Goal: Task Accomplishment & Management: Complete application form

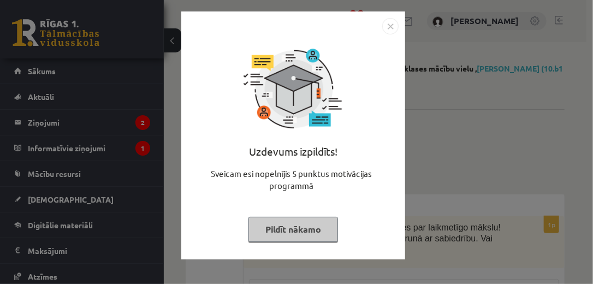
click at [391, 25] on img "Close" at bounding box center [390, 26] width 16 height 16
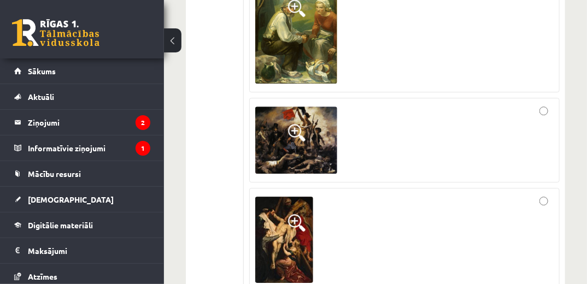
scroll to position [1025, 0]
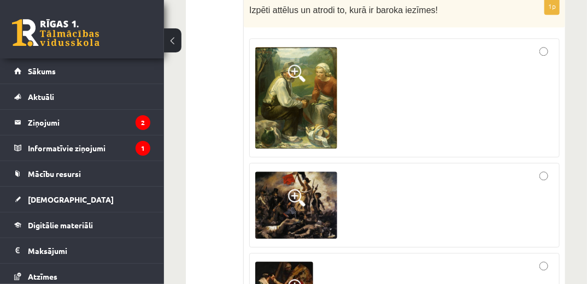
click at [544, 169] on div at bounding box center [404, 205] width 298 height 73
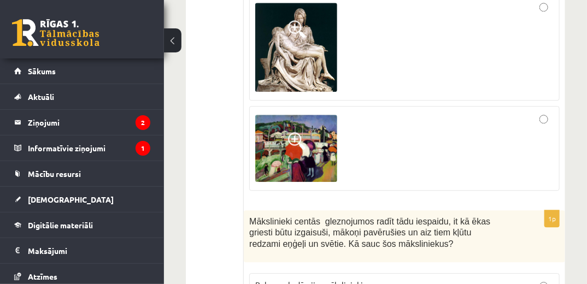
scroll to position [5336, 0]
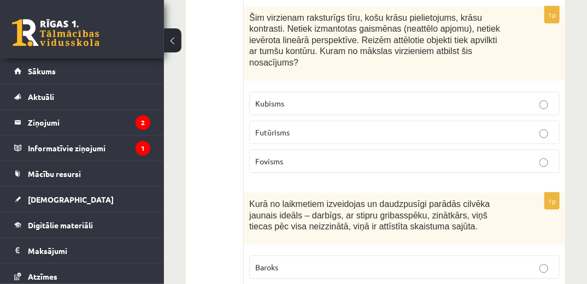
scroll to position [0, 0]
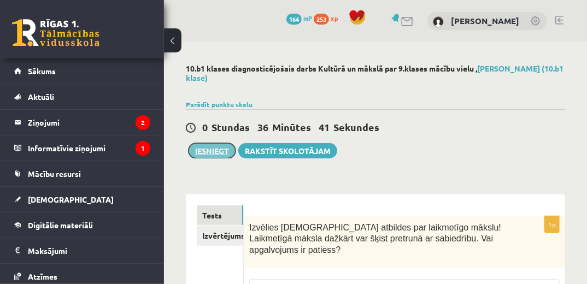
click at [209, 147] on button "Iesniegt" at bounding box center [211, 150] width 47 height 15
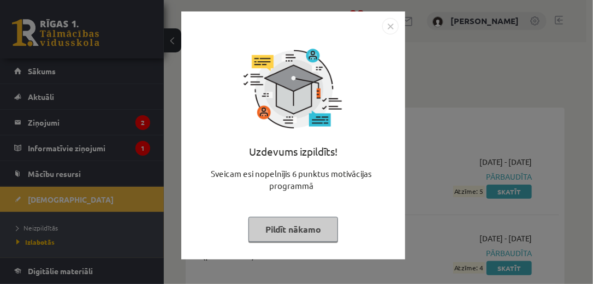
click at [385, 30] on img "Close" at bounding box center [390, 26] width 16 height 16
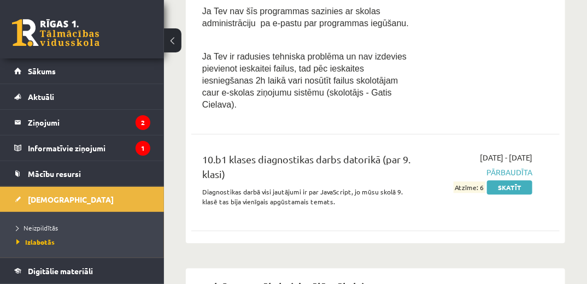
scroll to position [808, 0]
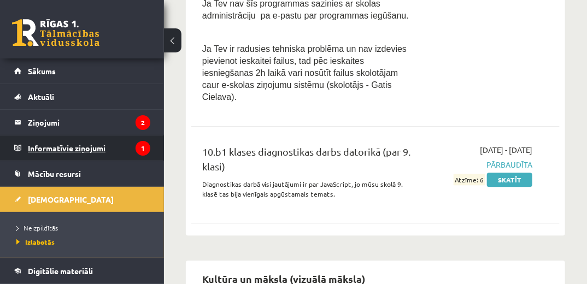
click at [115, 149] on legend "Informatīvie ziņojumi 1" at bounding box center [89, 147] width 122 height 25
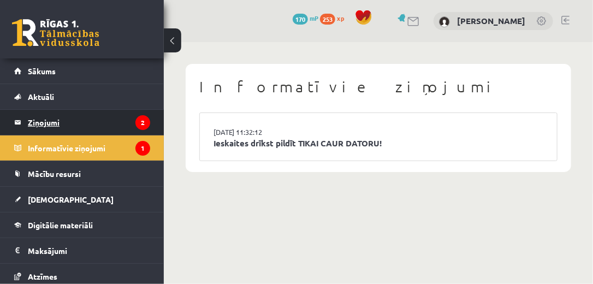
click at [92, 115] on legend "Ziņojumi 2" at bounding box center [89, 122] width 122 height 25
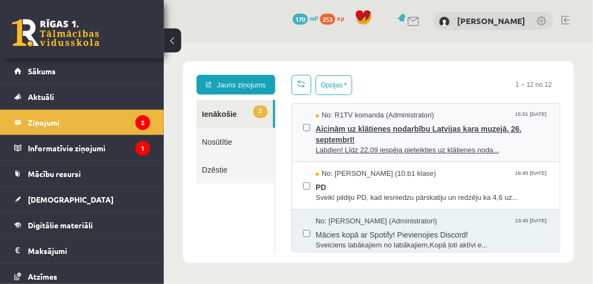
click at [332, 137] on span "Aicinām uz klātienes nodarbību Latvijas kara muzejā, 26. septembrī!" at bounding box center [431, 132] width 233 height 25
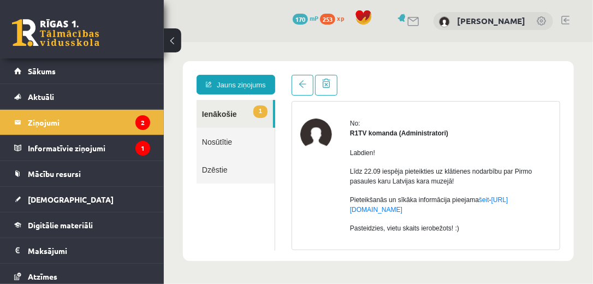
scroll to position [34, 0]
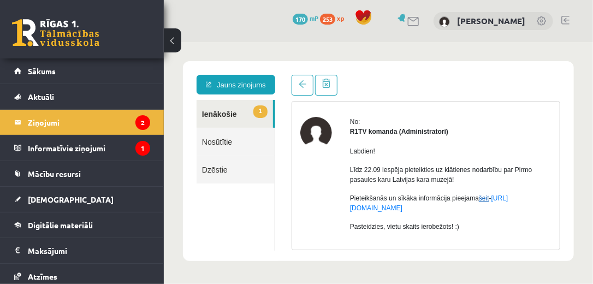
click at [482, 197] on link "šeit" at bounding box center [483, 198] width 10 height 8
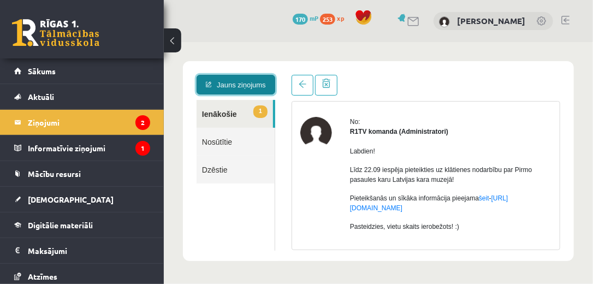
click at [239, 85] on link "Jauns ziņojums" at bounding box center [235, 84] width 79 height 20
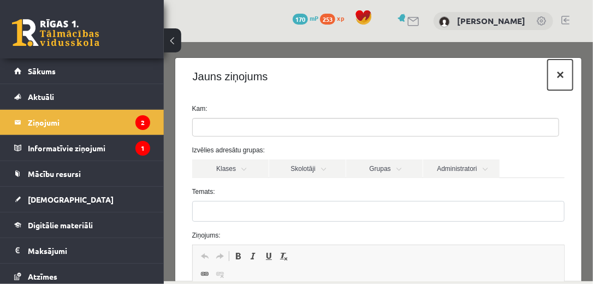
click at [552, 76] on button "×" at bounding box center [559, 74] width 25 height 31
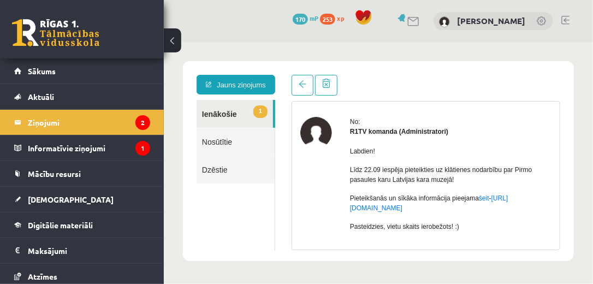
click at [214, 114] on link "1 Ienākošie" at bounding box center [234, 113] width 76 height 28
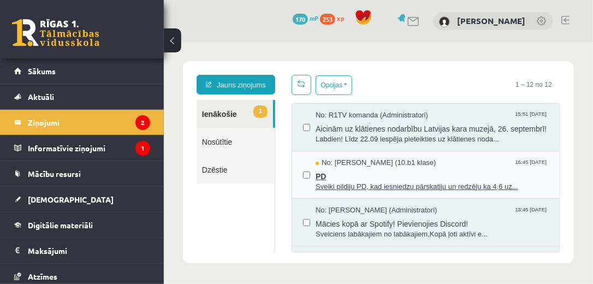
scroll to position [0, 0]
click at [342, 181] on span "PD" at bounding box center [431, 175] width 233 height 14
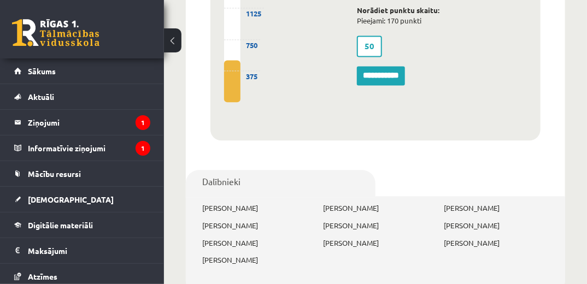
scroll to position [841, 0]
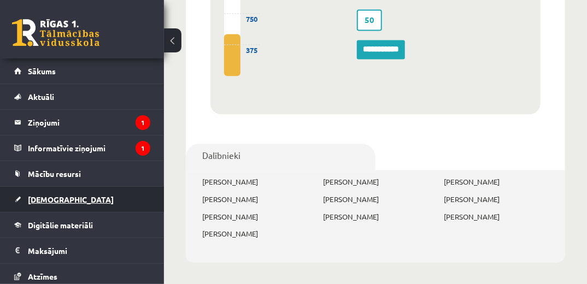
click at [43, 200] on span "[DEMOGRAPHIC_DATA]" at bounding box center [71, 199] width 86 height 10
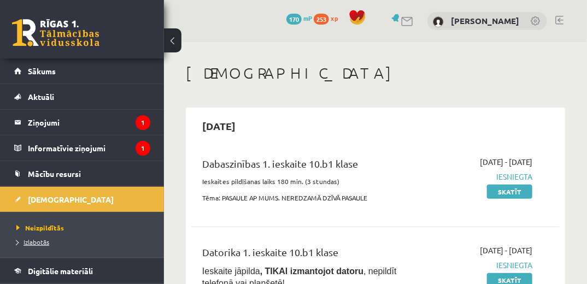
click at [36, 245] on link "Izlabotās" at bounding box center [84, 242] width 137 height 10
